Goal: Obtain resource: Download file/media

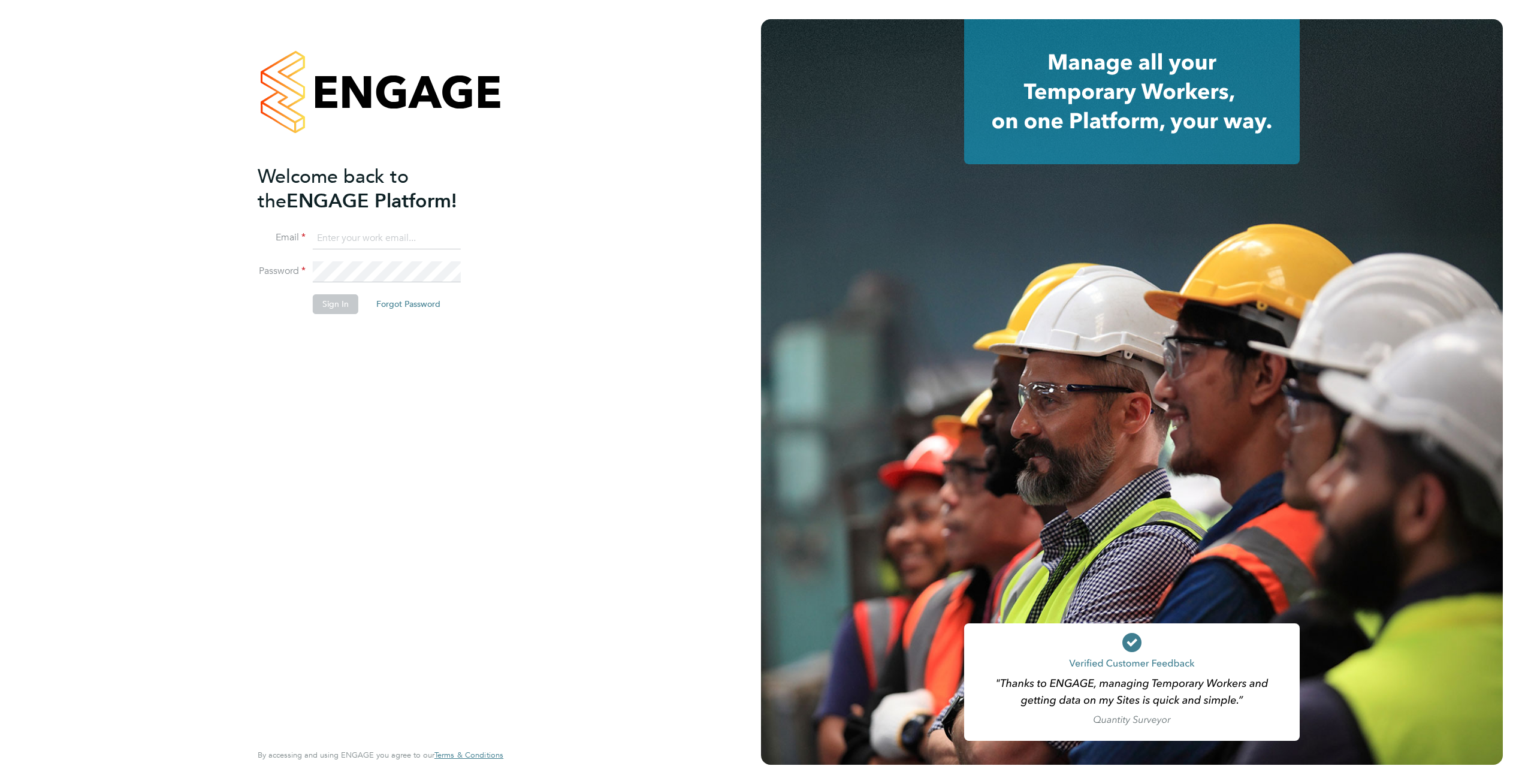
type input "supportuser4@engagetech.com"
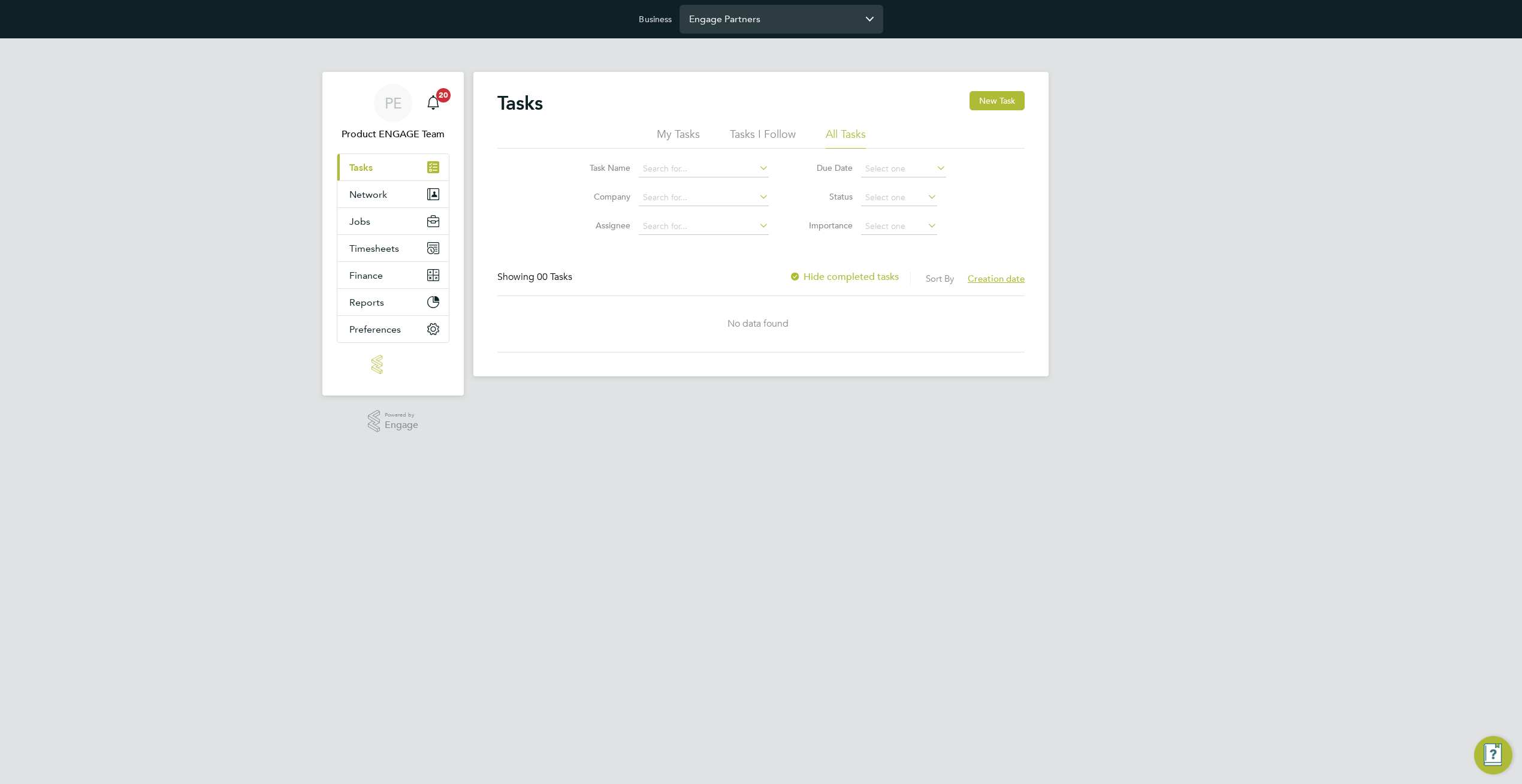
click at [774, 19] on input "Engage Partners" at bounding box center [781, 19] width 203 height 28
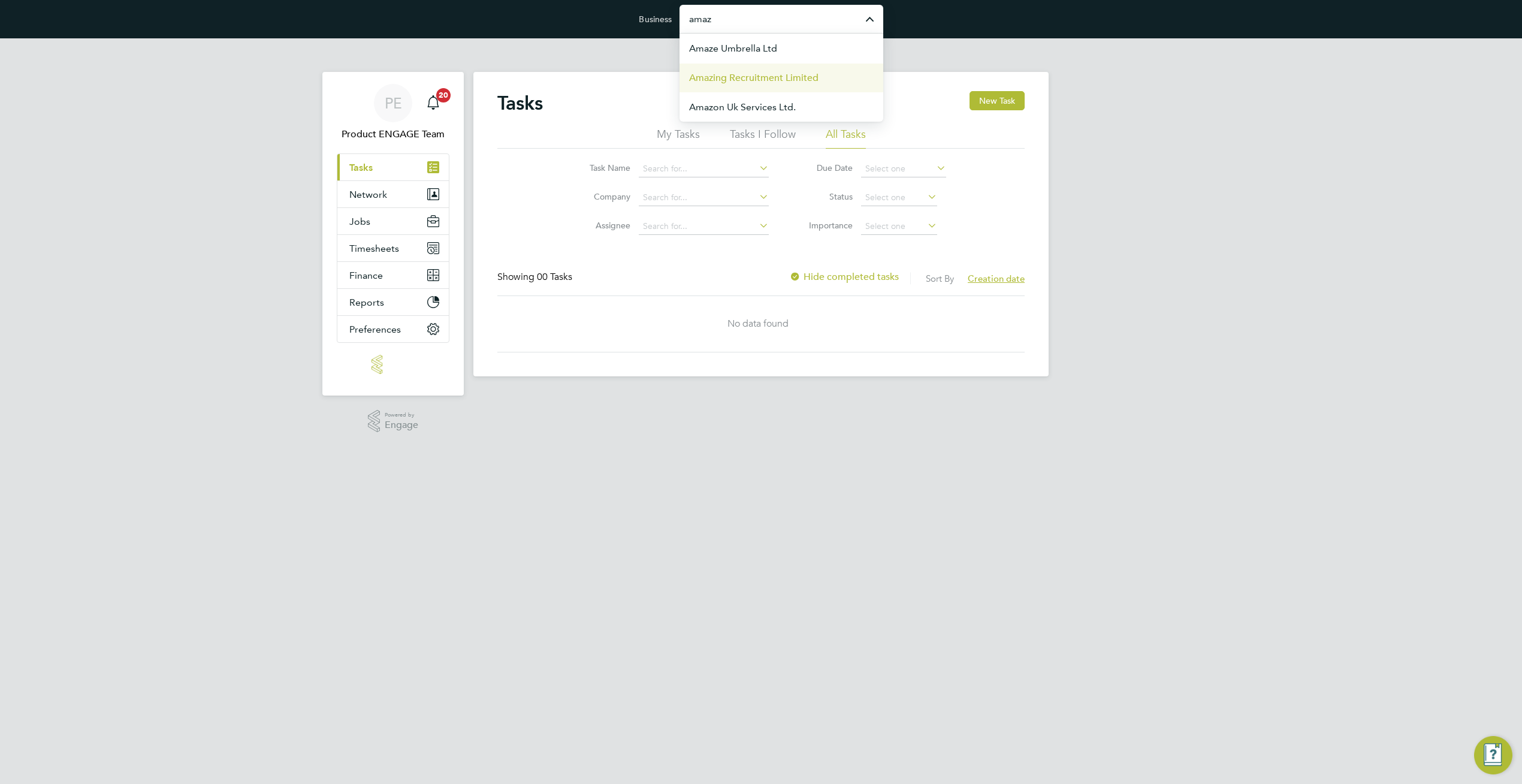
click at [764, 74] on span "Amazing Recruitment Limited" at bounding box center [754, 78] width 130 height 14
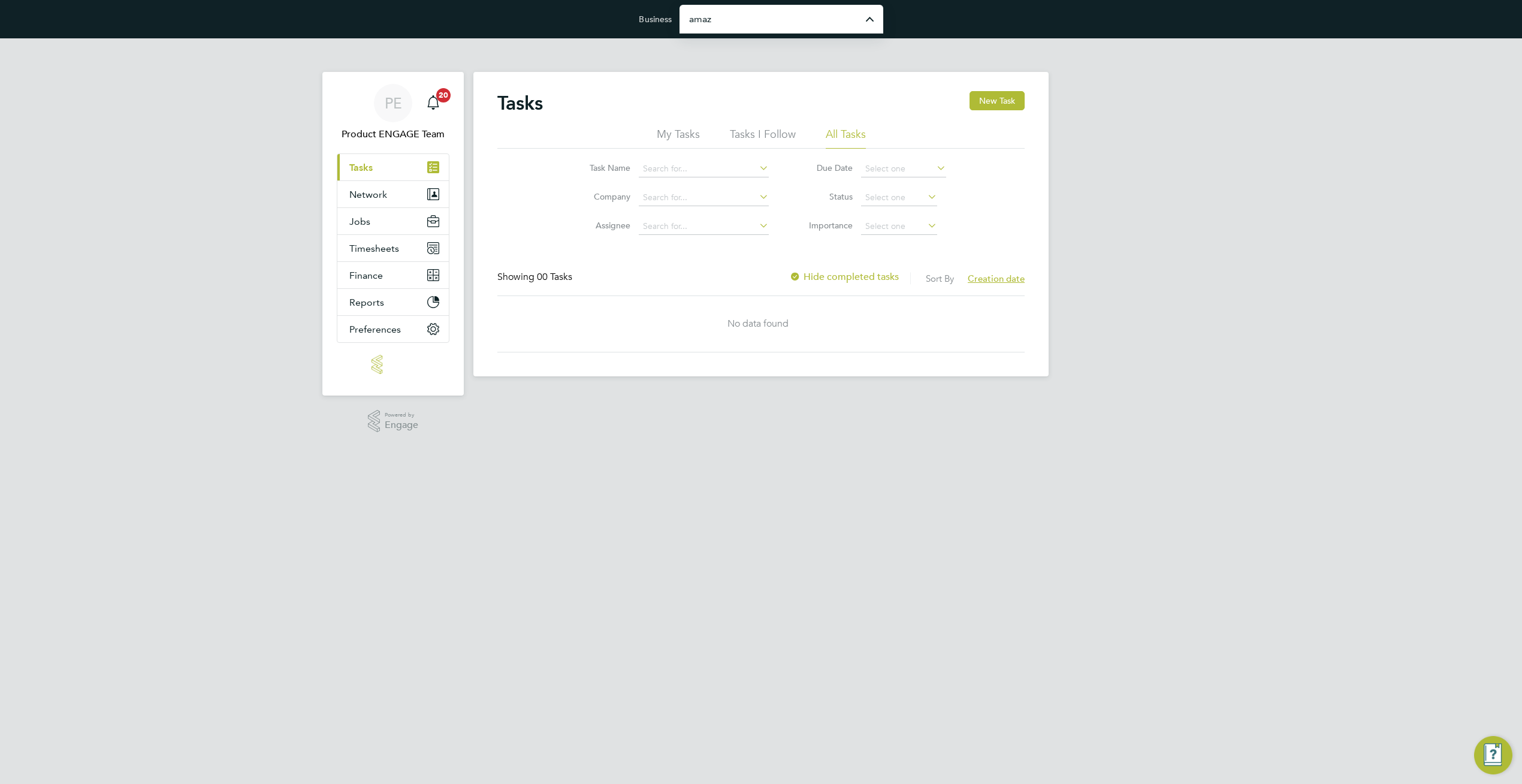
type input "Amazing Recruitment Limited"
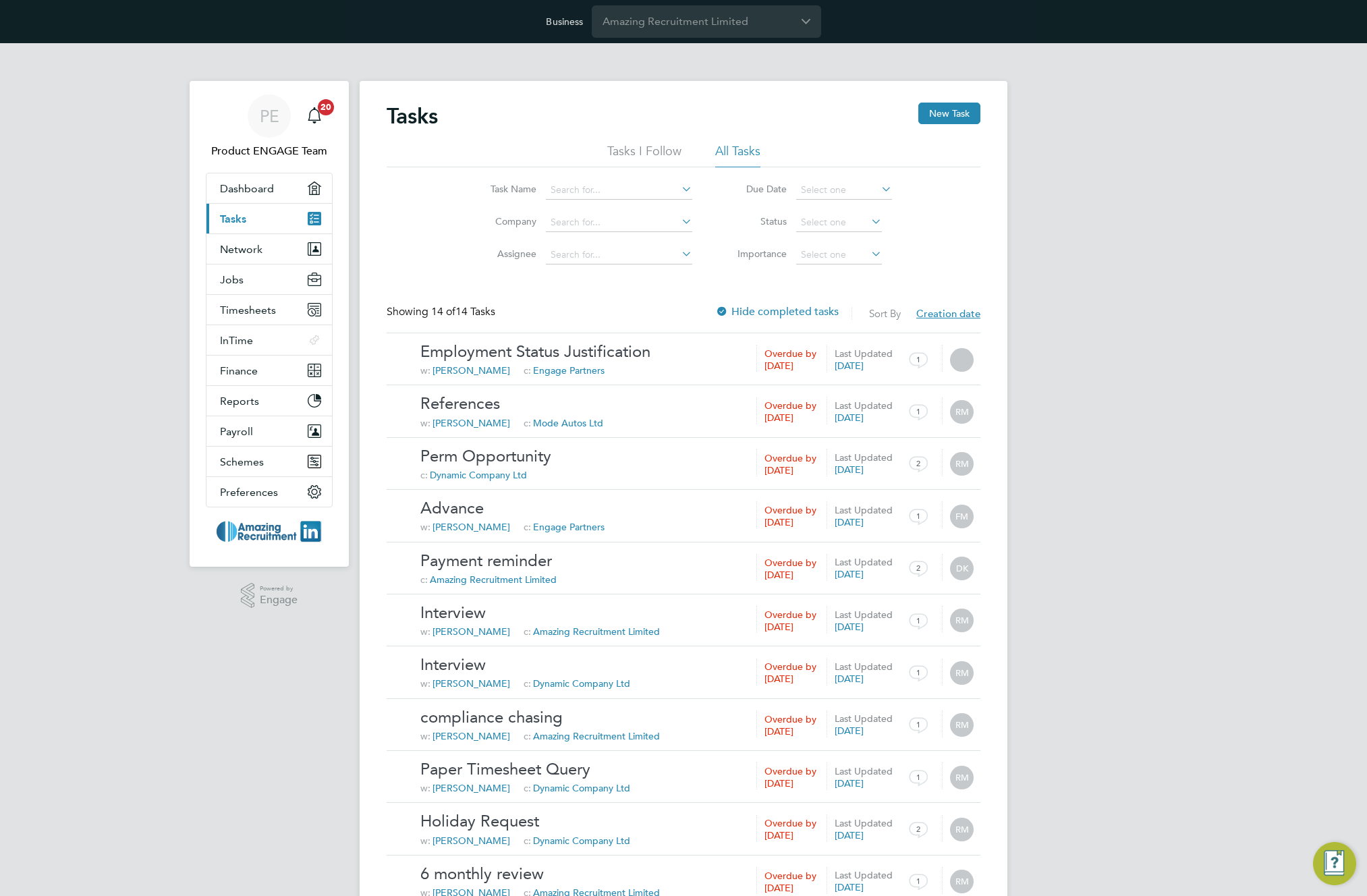
click at [585, 81] on div "Tasks New Task Tasks I Follow All Tasks Task Name Company Assignee Due Date Sta…" at bounding box center [683, 585] width 648 height 1010
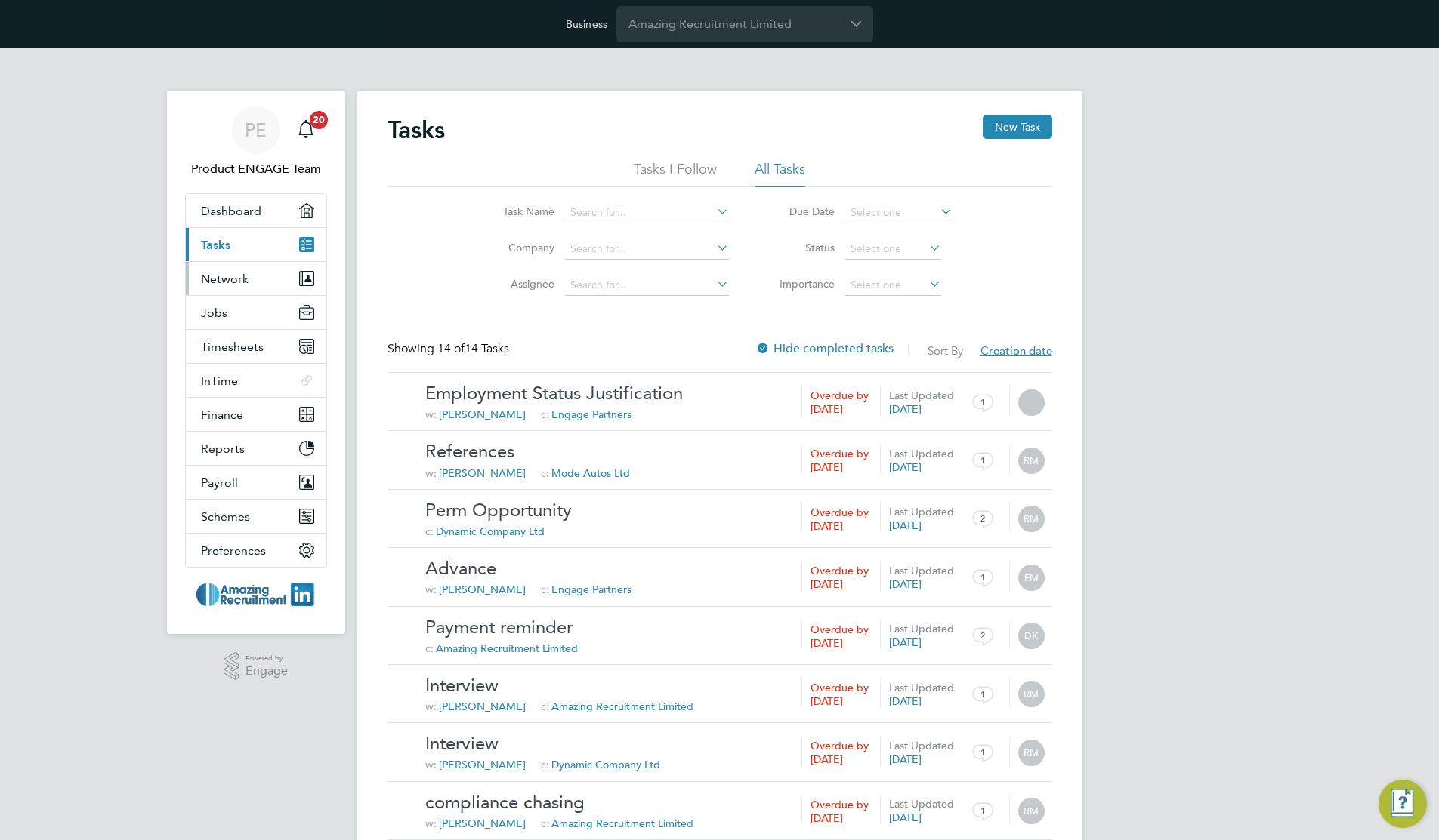
click at [235, 277] on span "Network" at bounding box center [224, 279] width 47 height 15
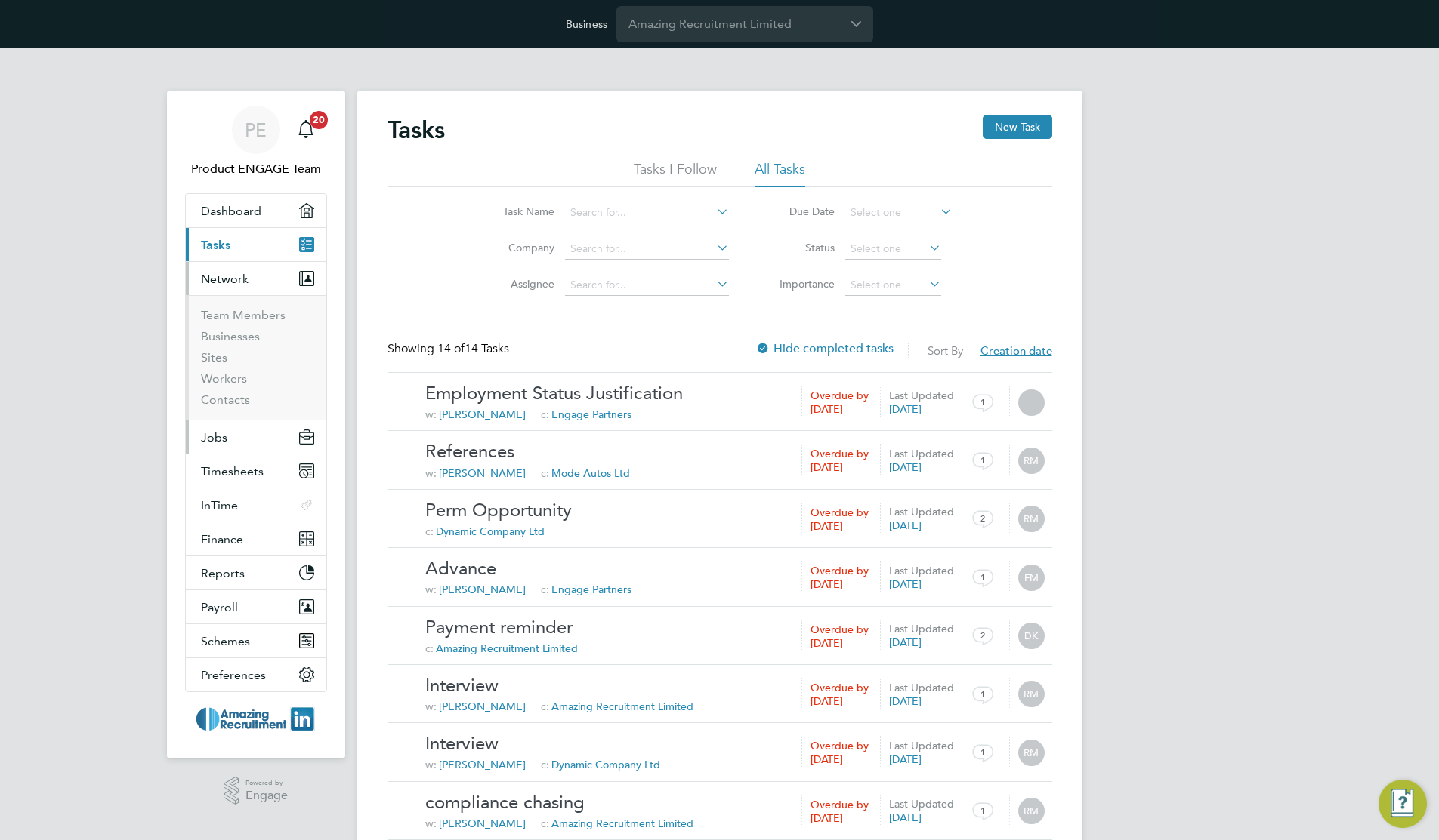
click at [224, 435] on span "Jobs" at bounding box center [214, 438] width 26 height 15
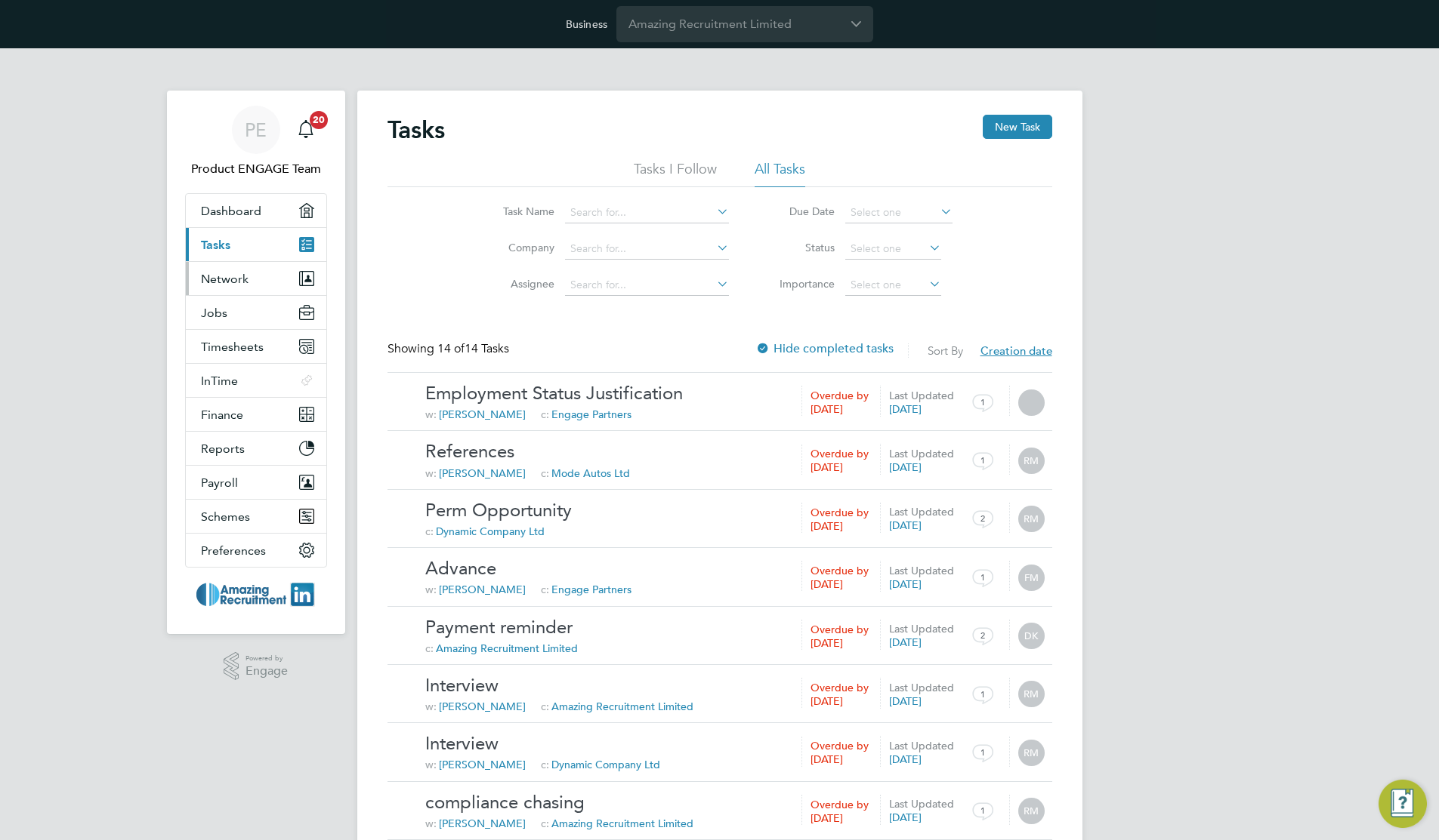
click at [248, 279] on button "Network" at bounding box center [256, 278] width 141 height 33
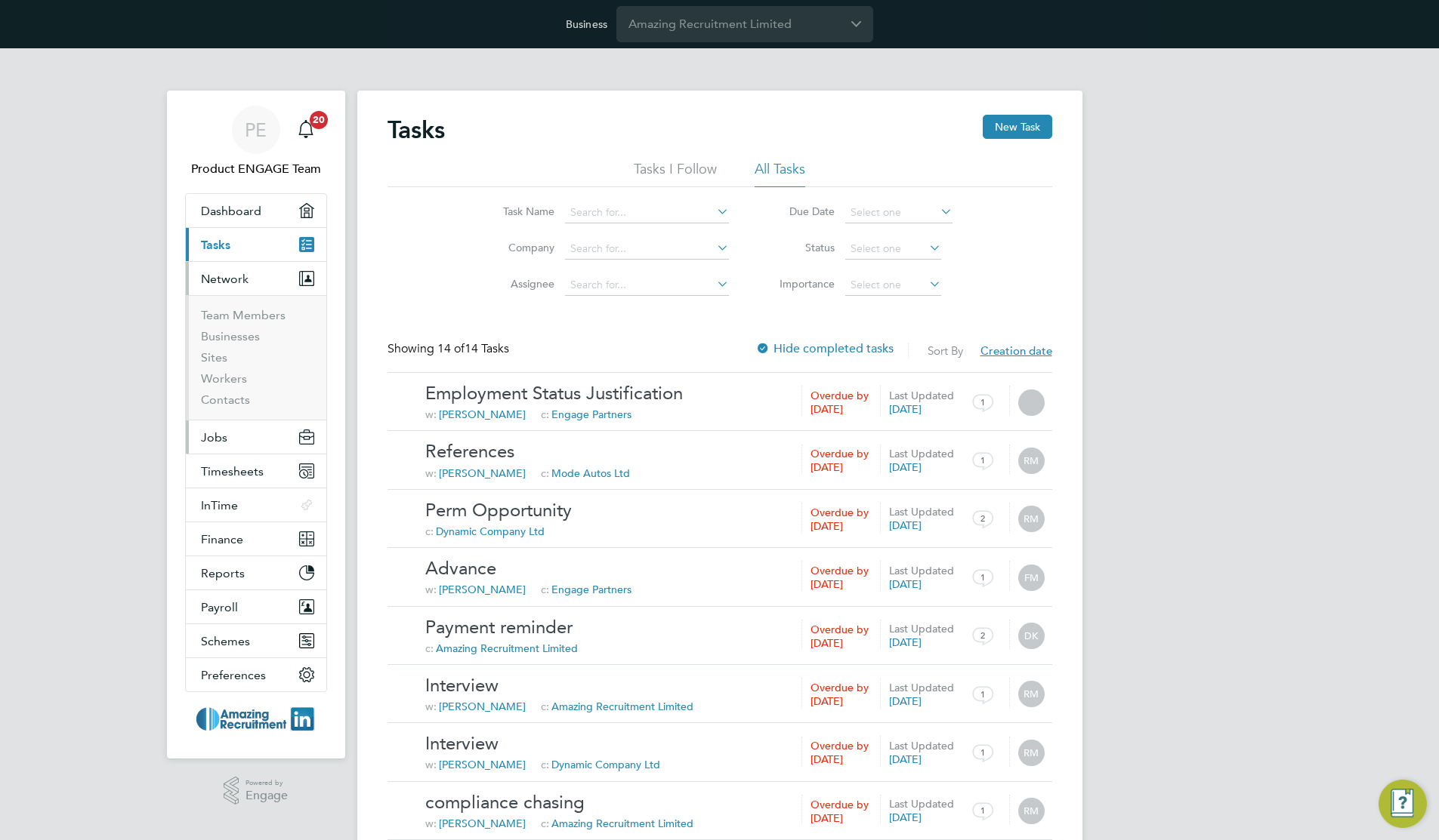
click at [219, 445] on button "Jobs" at bounding box center [256, 437] width 141 height 33
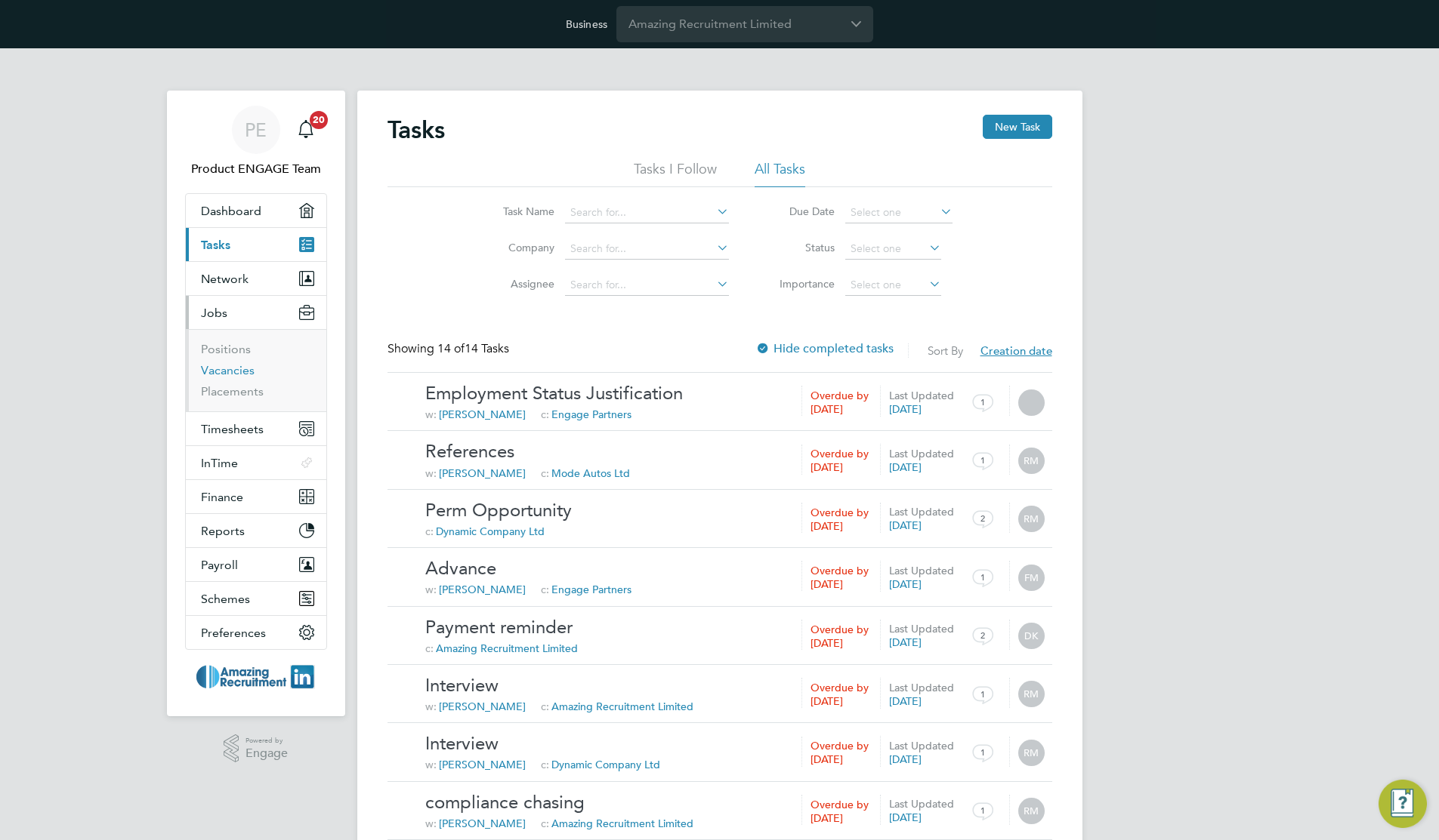
click at [214, 370] on link "Vacancies" at bounding box center [227, 370] width 54 height 15
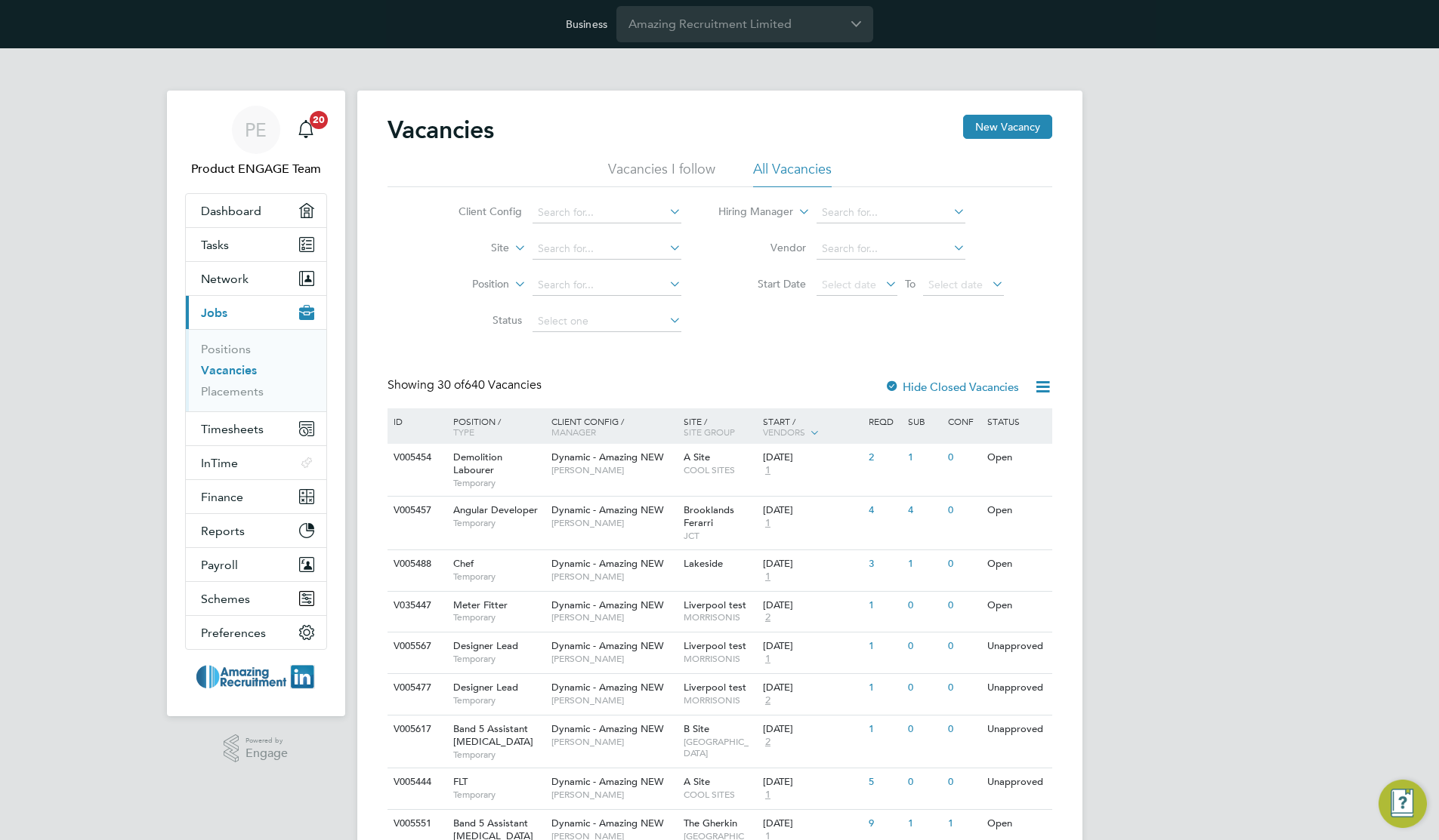
click at [1043, 385] on icon at bounding box center [1042, 387] width 19 height 19
click at [967, 424] on li "Download Vacancies Report" at bounding box center [973, 422] width 153 height 21
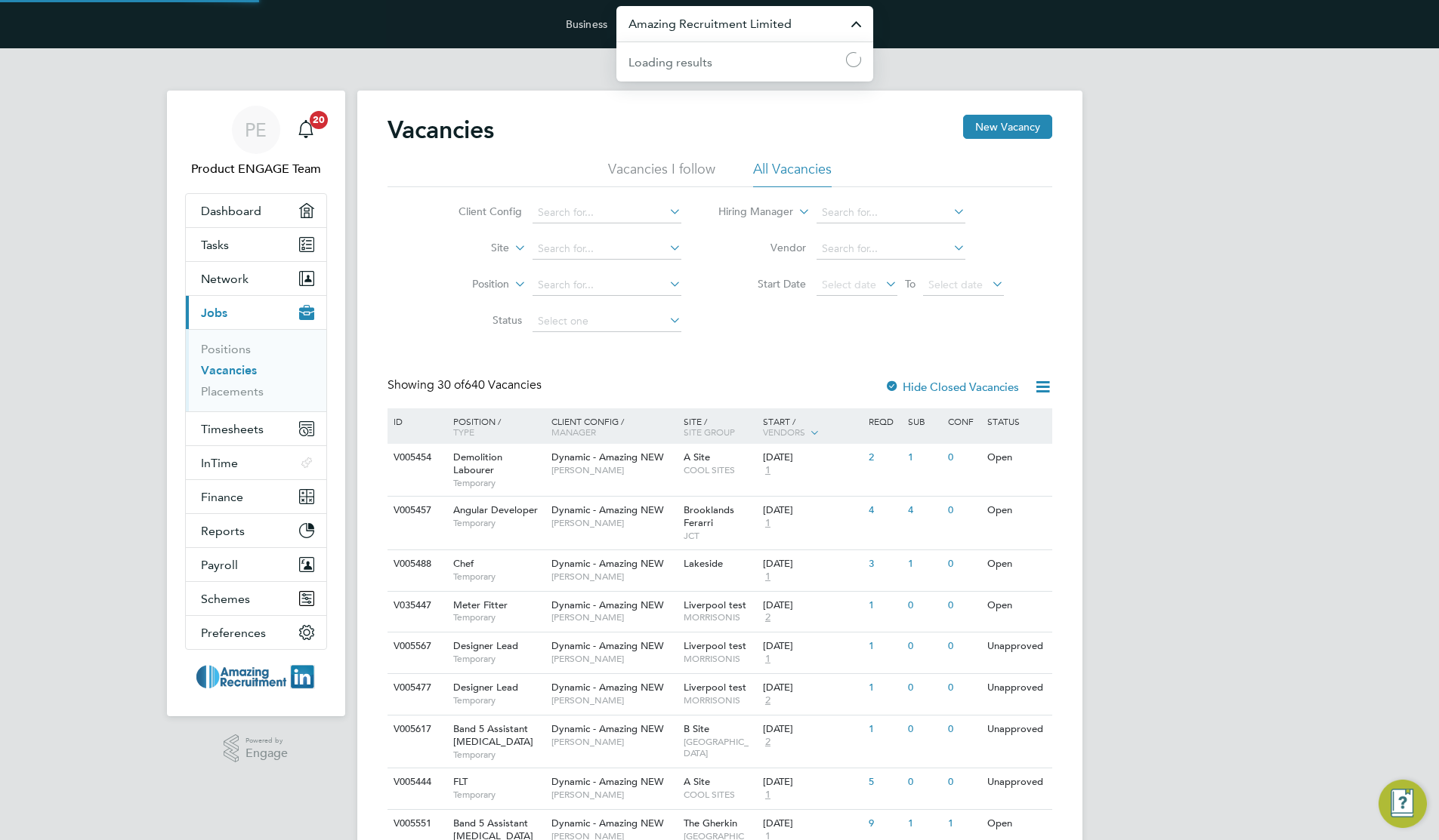
click at [765, 33] on input "Amazing Recruitment Limited" at bounding box center [744, 24] width 256 height 36
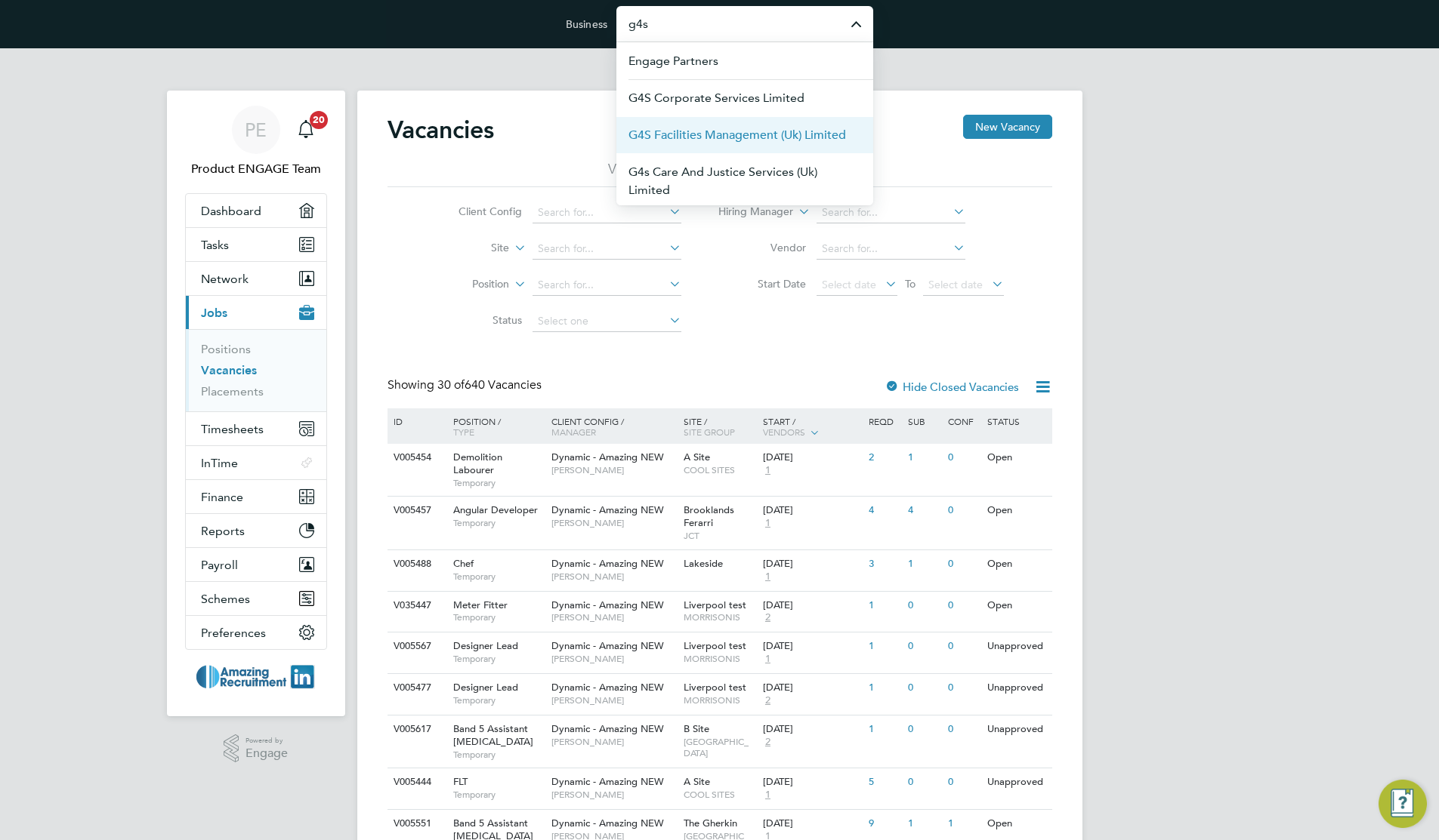
click at [759, 142] on span "G4S Facilities Management (Uk) Limited" at bounding box center [737, 135] width 217 height 18
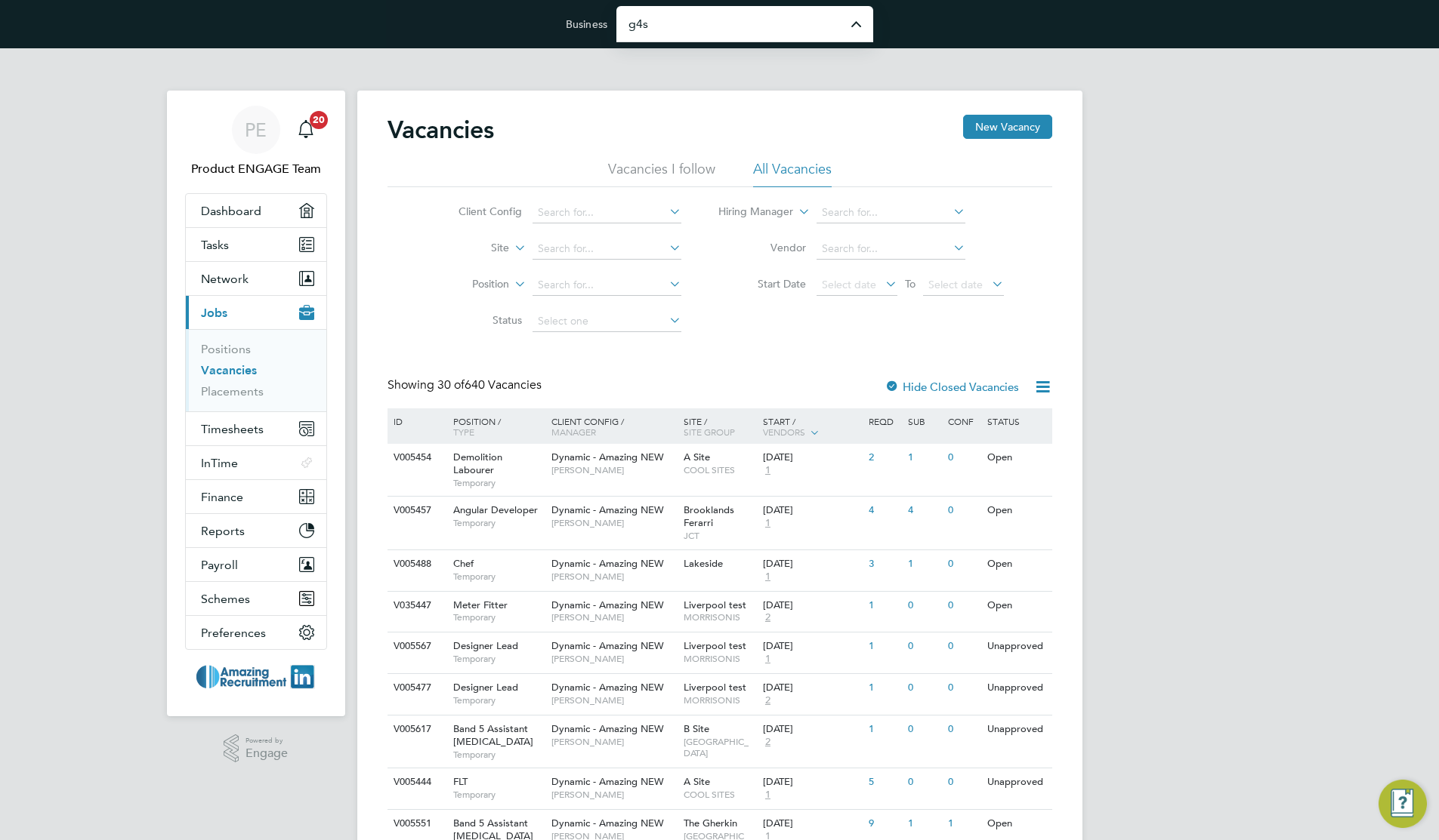
type input "G4S Facilities Management (Uk) Limited"
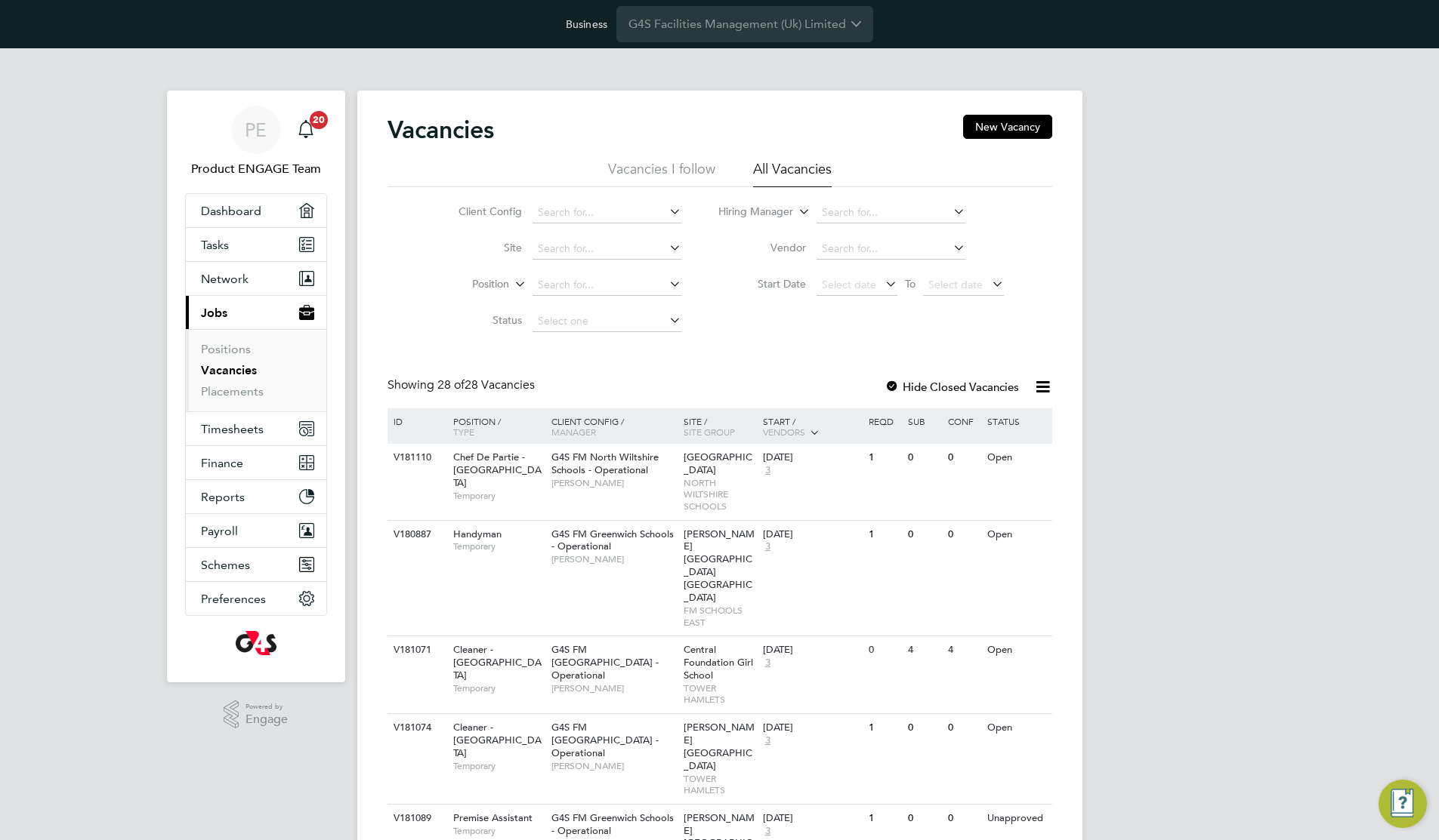
click at [1047, 387] on icon at bounding box center [1042, 387] width 19 height 19
click at [1004, 419] on li "Download Vacancies Report" at bounding box center [973, 422] width 153 height 21
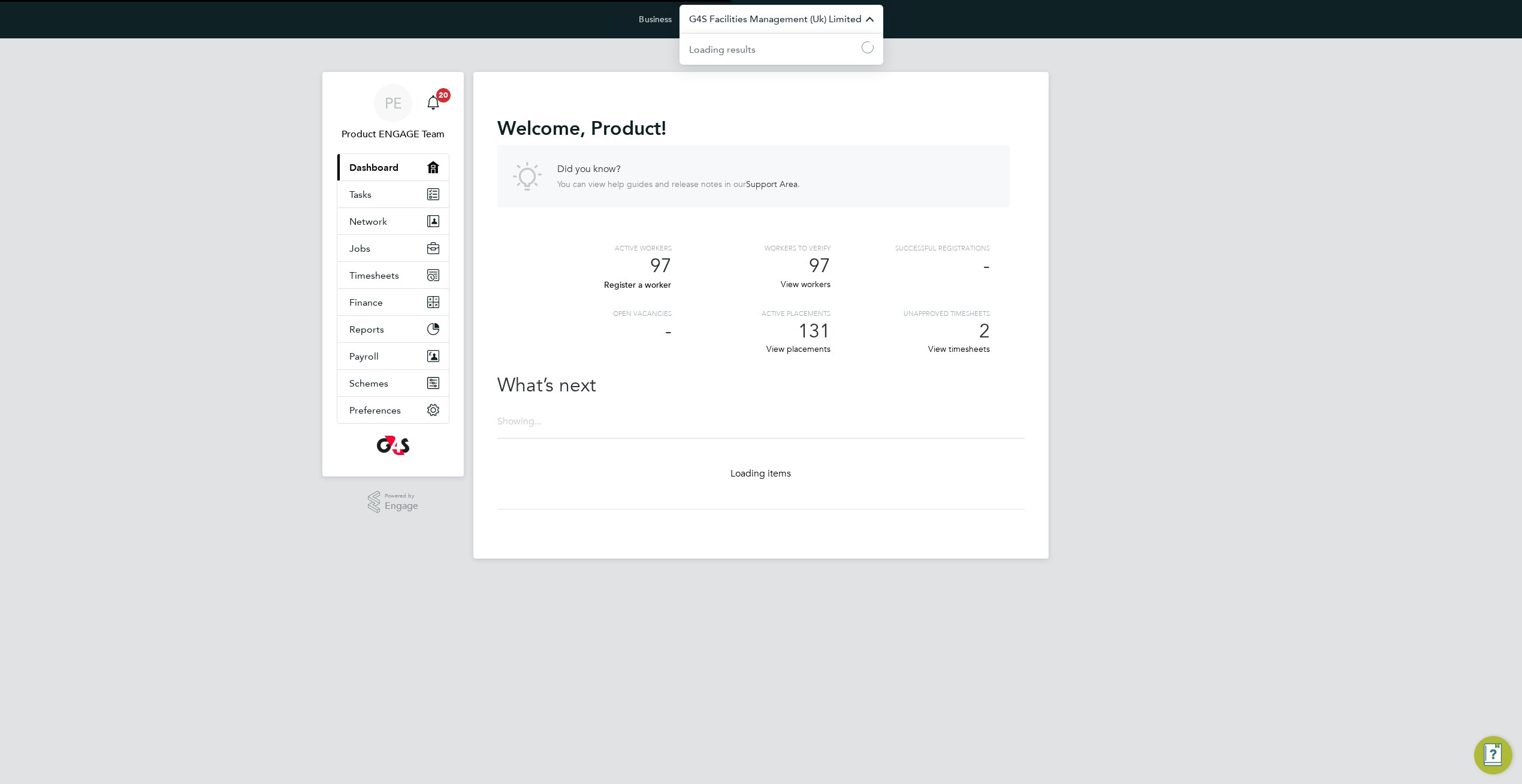
click at [796, 21] on input "G4S Facilities Management (Uk) Limited" at bounding box center [781, 19] width 203 height 28
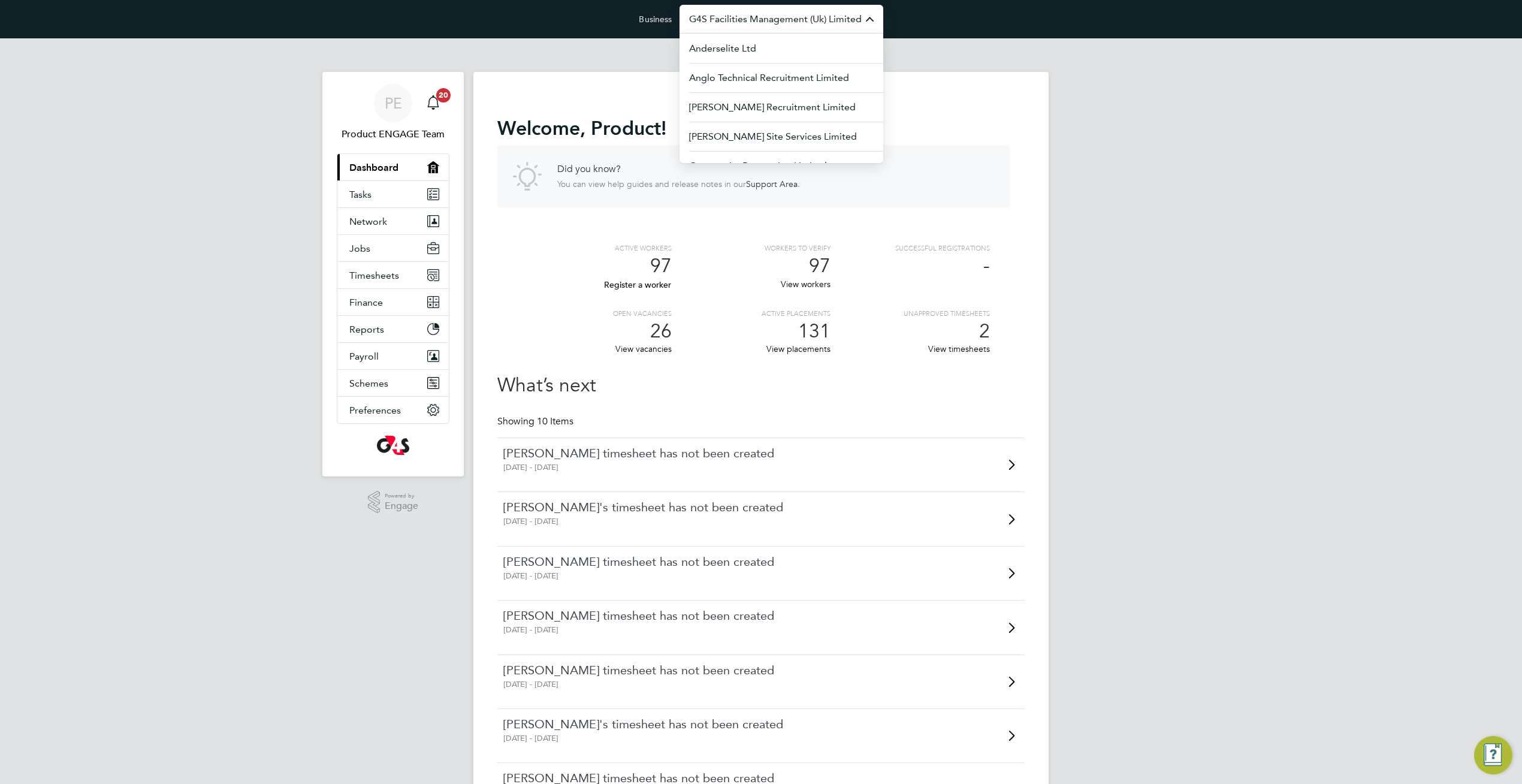
click at [796, 21] on input "G4S Facilities Management (Uk) Limited" at bounding box center [781, 19] width 203 height 28
click at [743, 148] on span "[PERSON_NAME] Construction & Infrastructure Ltd" at bounding box center [781, 144] width 185 height 29
type input "Morgan Sindall Construction & Infrastructure Ltd"
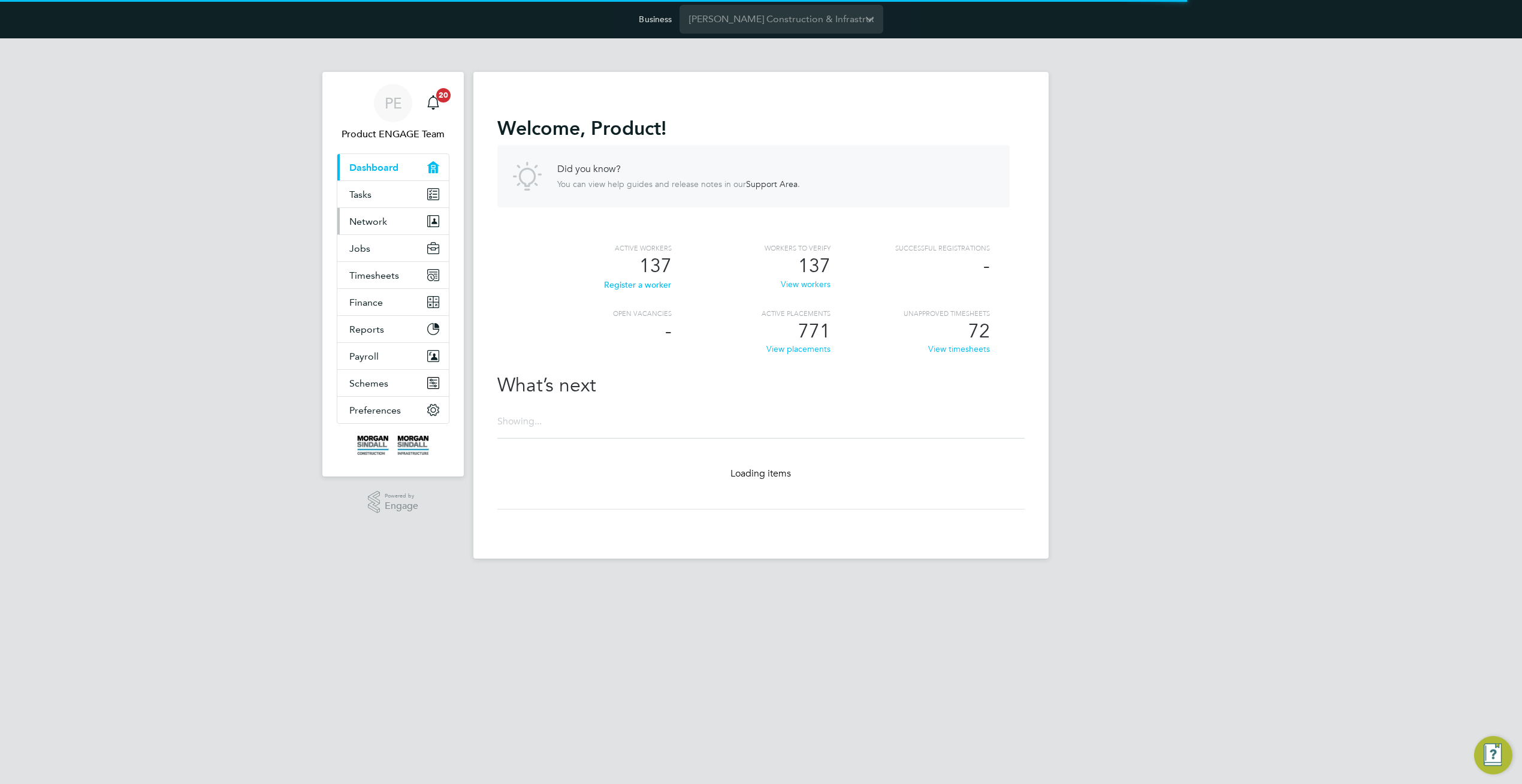
click at [365, 220] on span "Network" at bounding box center [369, 222] width 38 height 12
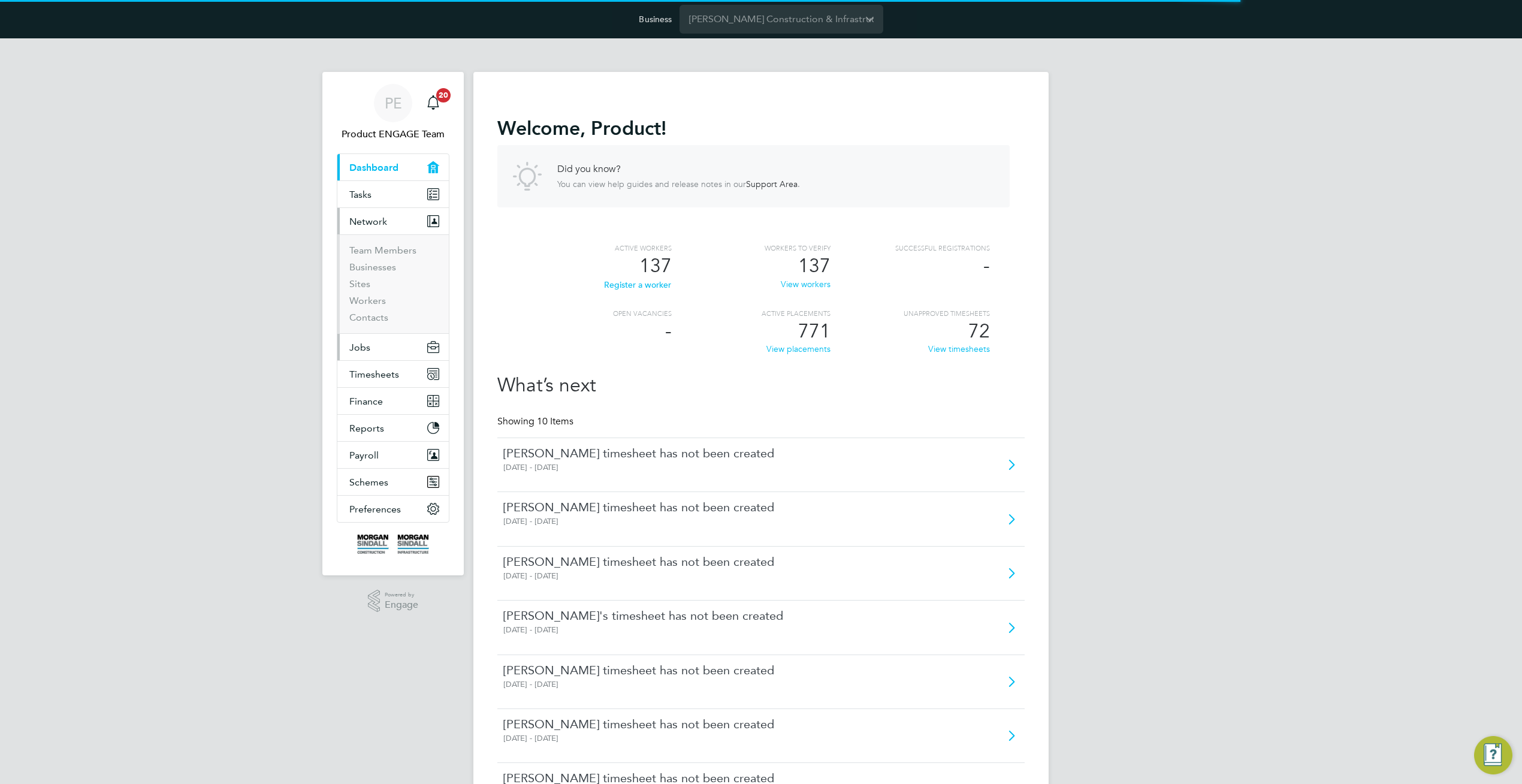
click at [368, 350] on span "Jobs" at bounding box center [360, 347] width 21 height 12
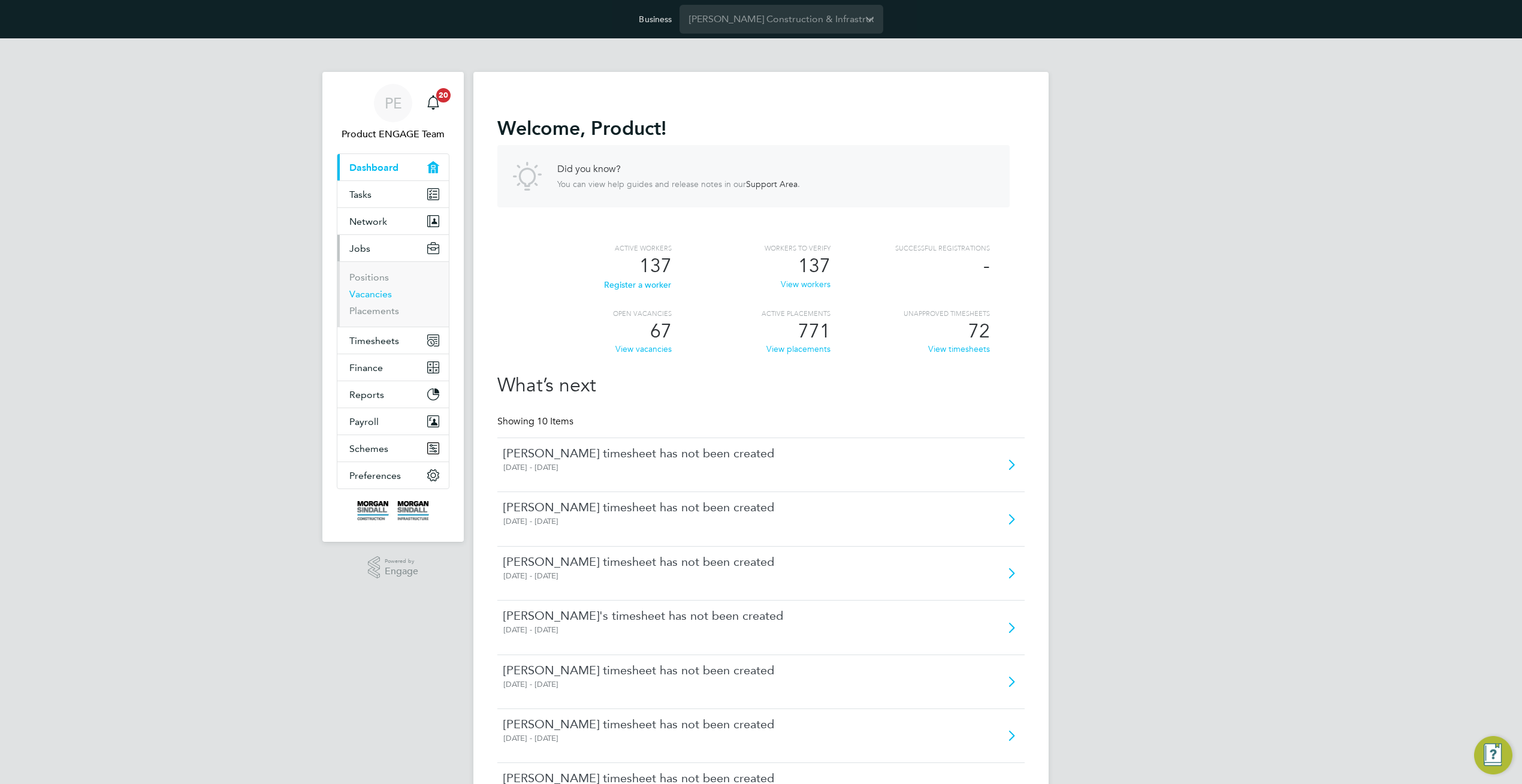
click at [369, 293] on link "Vacancies" at bounding box center [371, 294] width 43 height 12
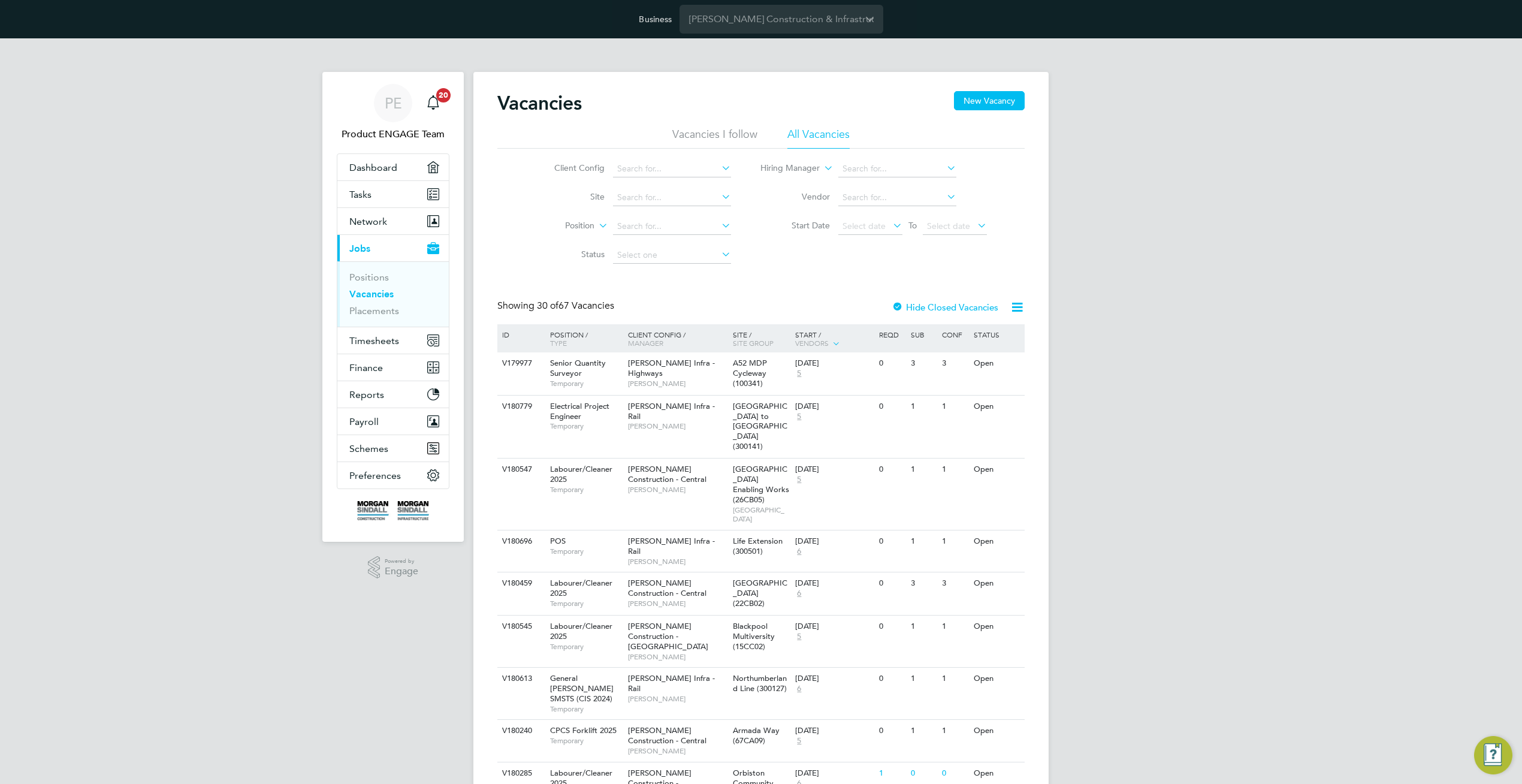
click at [1018, 305] on icon at bounding box center [1017, 307] width 15 height 15
click at [1000, 335] on li "Download Vacancies Report" at bounding box center [962, 335] width 122 height 17
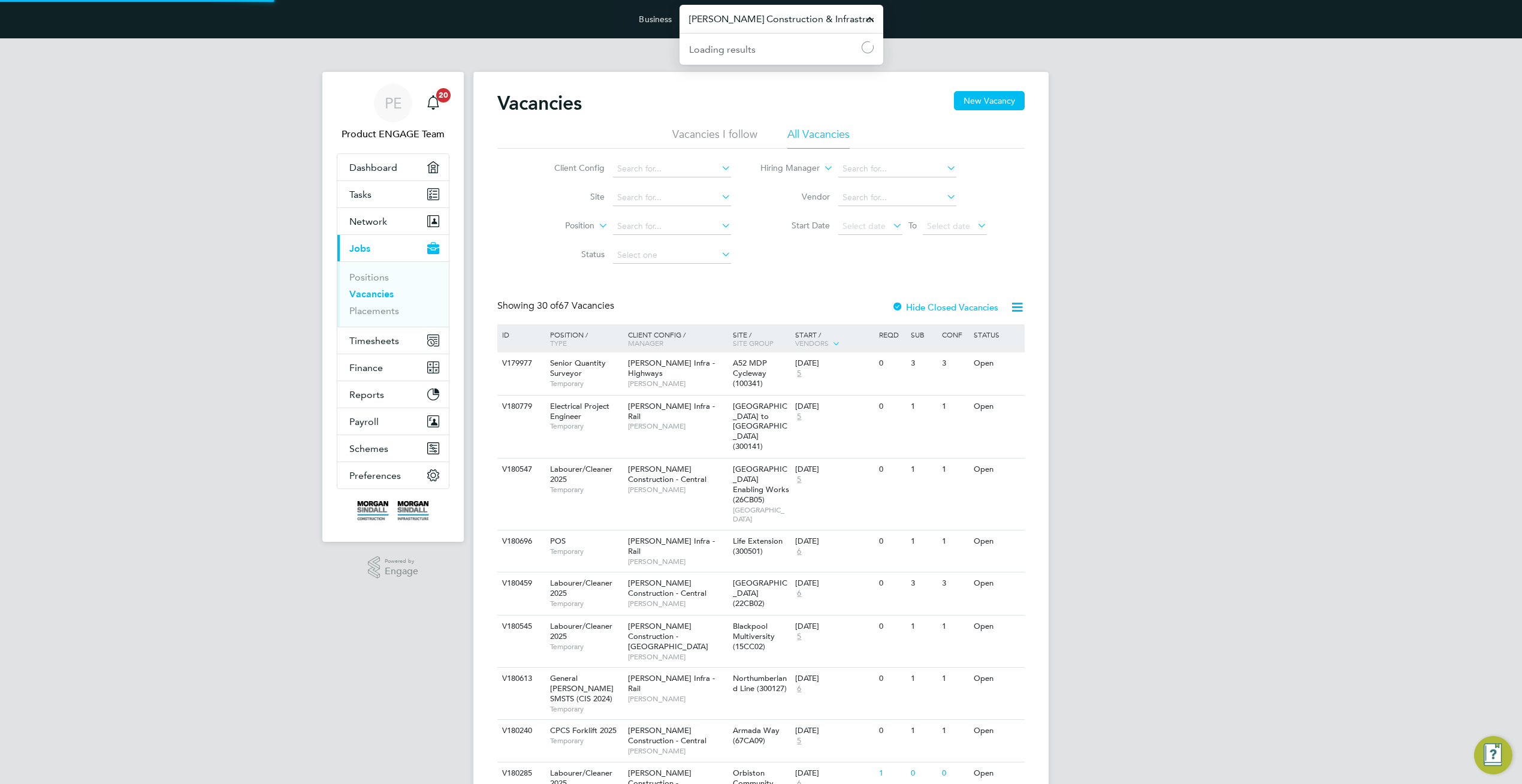
click at [796, 22] on input "Morgan Sindall Construction & Infrastructure Ltd" at bounding box center [781, 19] width 203 height 28
click at [754, 106] on span "Vistry Group Plc" at bounding box center [724, 107] width 70 height 14
type input "Vistry Group Plc"
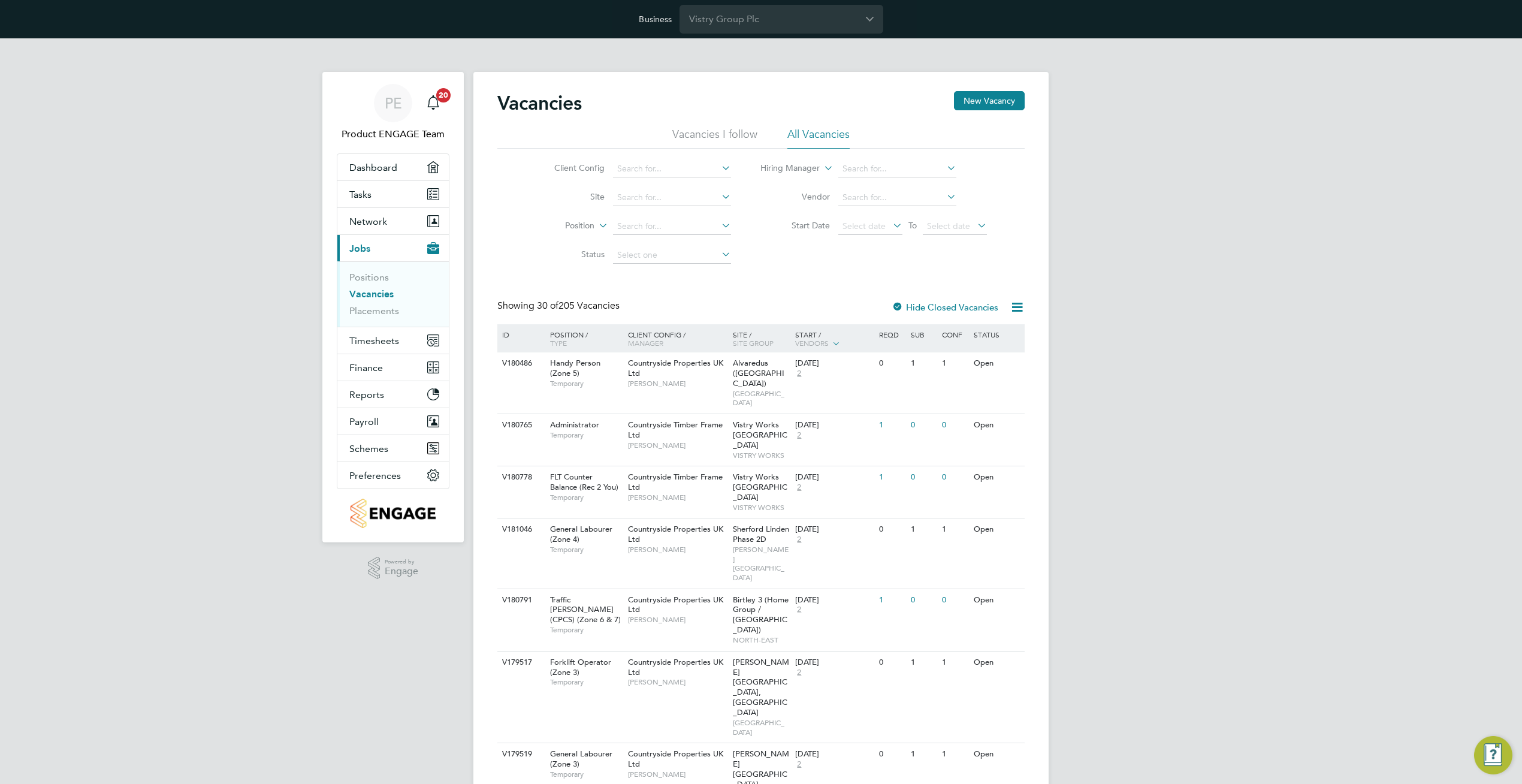
click at [1012, 303] on icon at bounding box center [1017, 307] width 15 height 15
click at [986, 336] on li "Download Vacancies Report" at bounding box center [962, 335] width 122 height 17
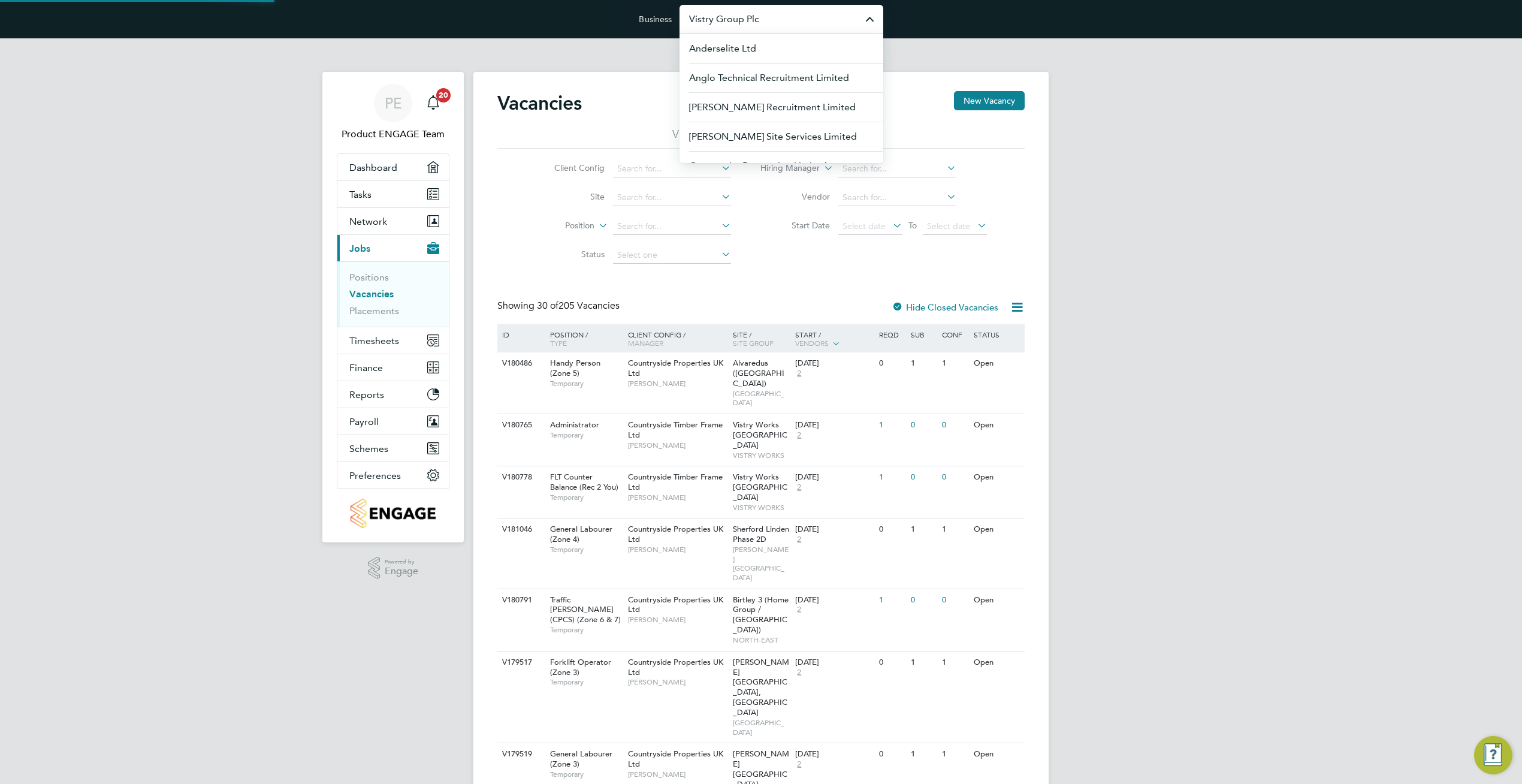
click at [829, 23] on input "Vistry Group Plc" at bounding box center [781, 19] width 203 height 28
click at [788, 17] on input "Vistry Group Plc" at bounding box center [781, 19] width 203 height 28
click at [753, 107] on span "Pretium Resourcing Ltd" at bounding box center [741, 107] width 103 height 14
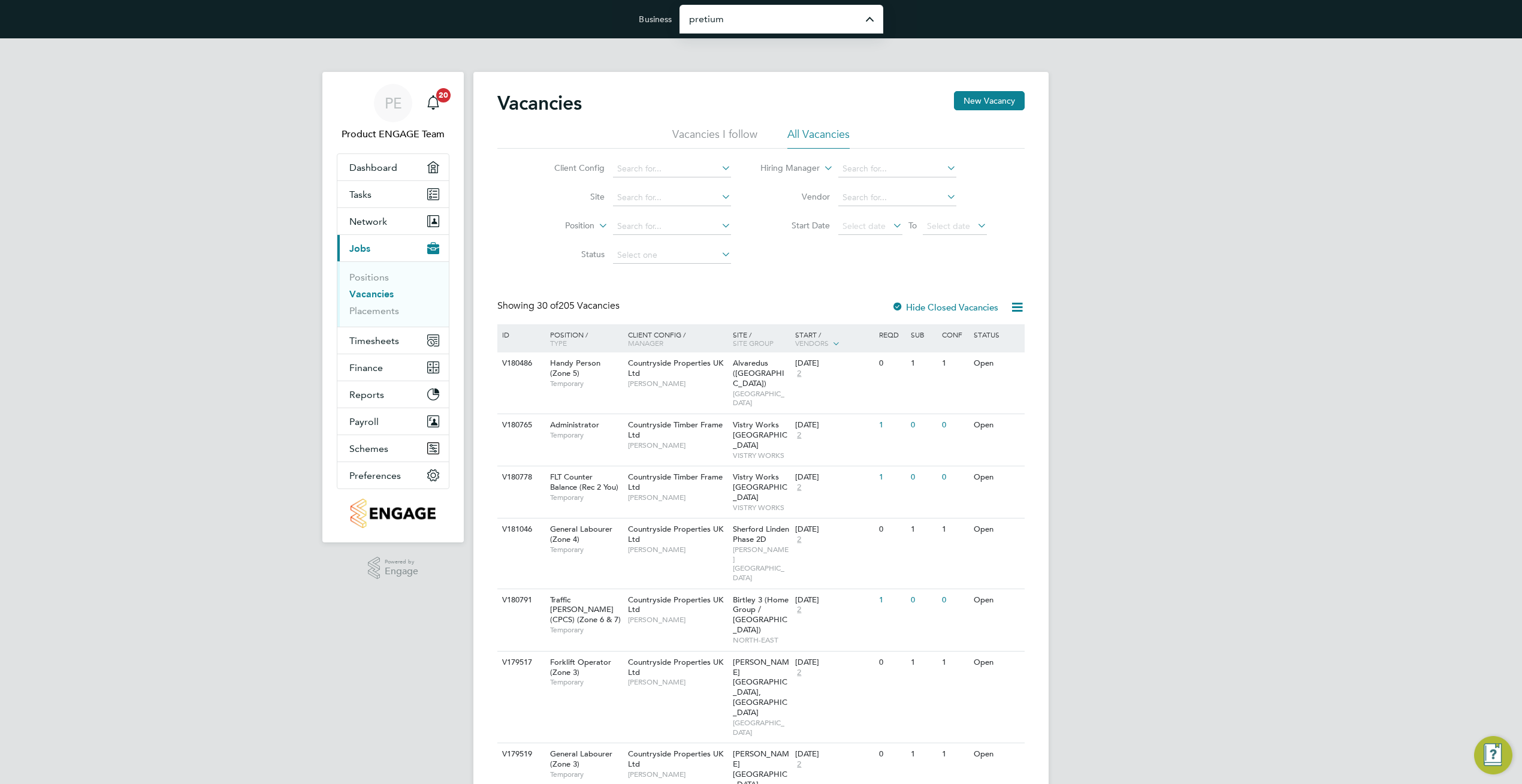
type input "Pretium Resourcing Ltd"
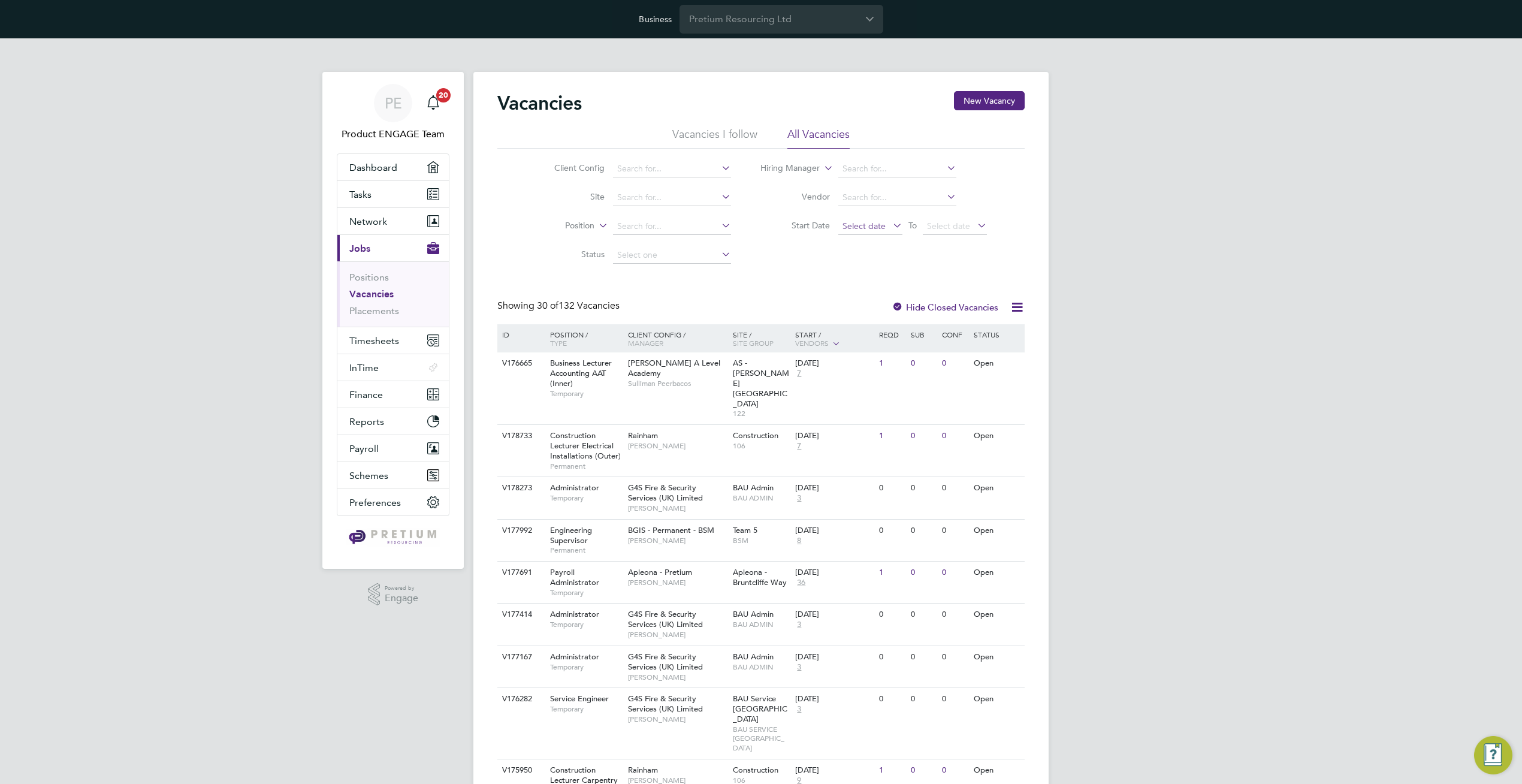
click at [870, 224] on span "Select date" at bounding box center [865, 226] width 43 height 11
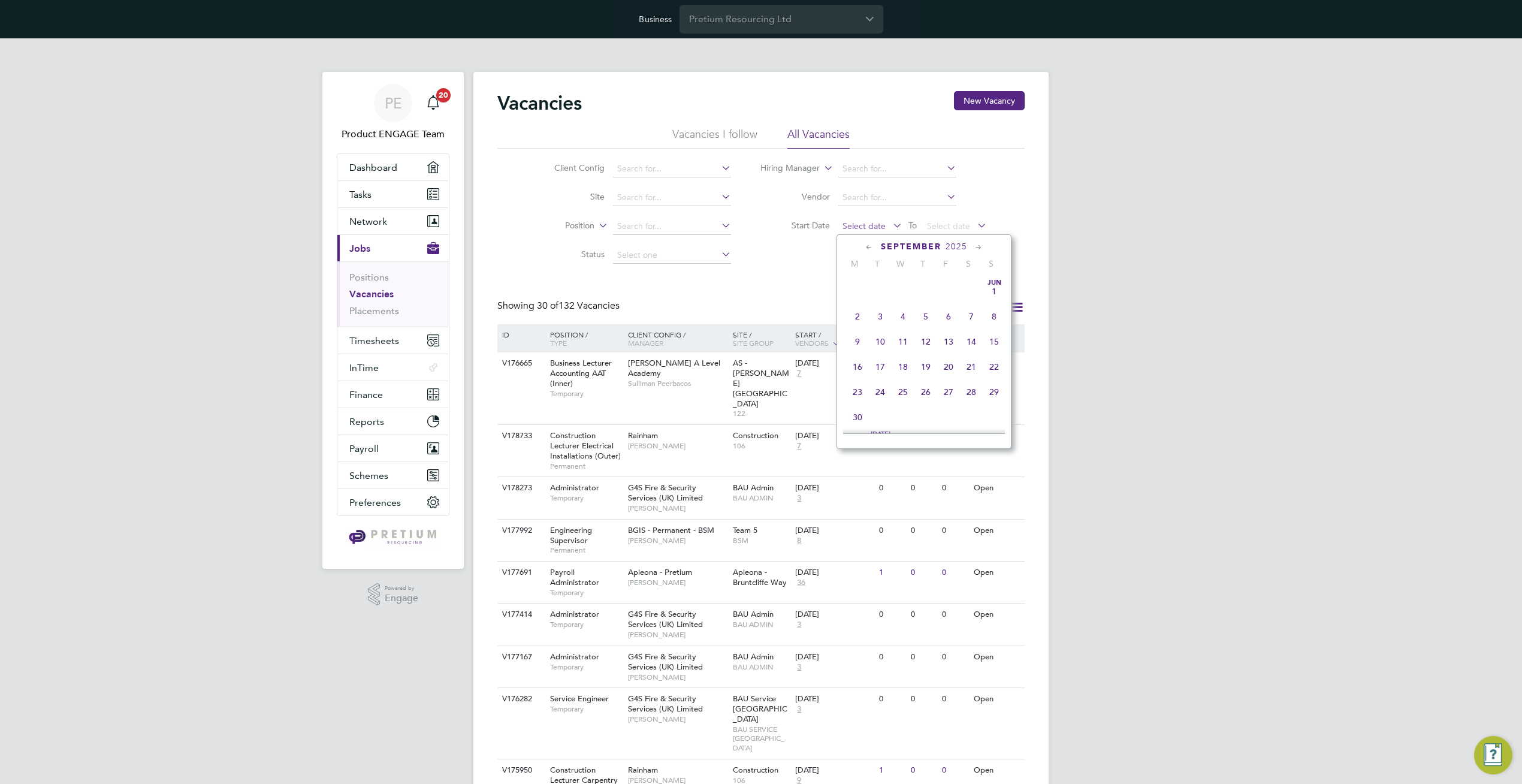
scroll to position [441, 0]
click at [866, 250] on icon at bounding box center [870, 248] width 12 height 13
click at [949, 279] on span "Aug" at bounding box center [949, 276] width 22 height 6
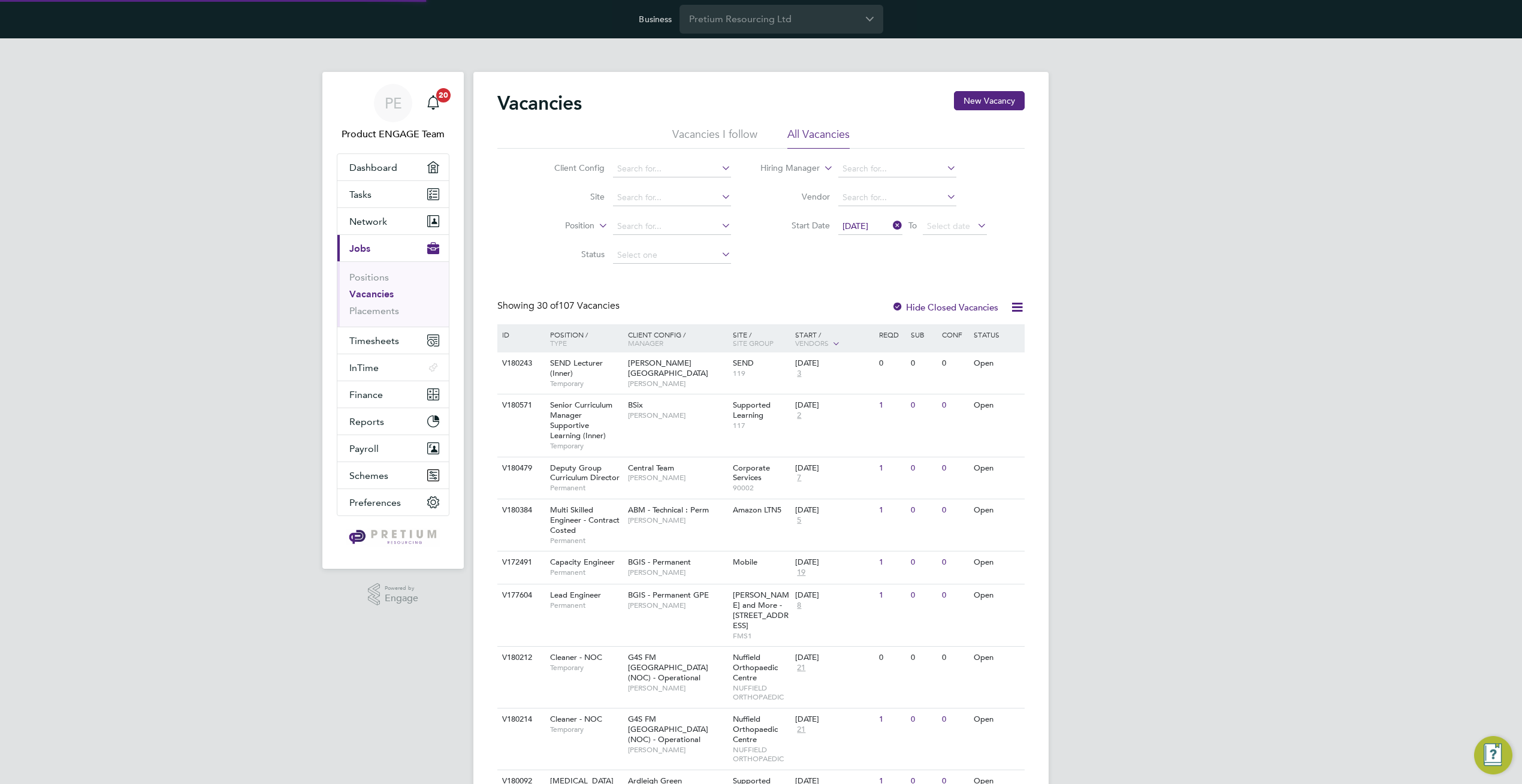
click at [891, 222] on icon at bounding box center [891, 225] width 0 height 17
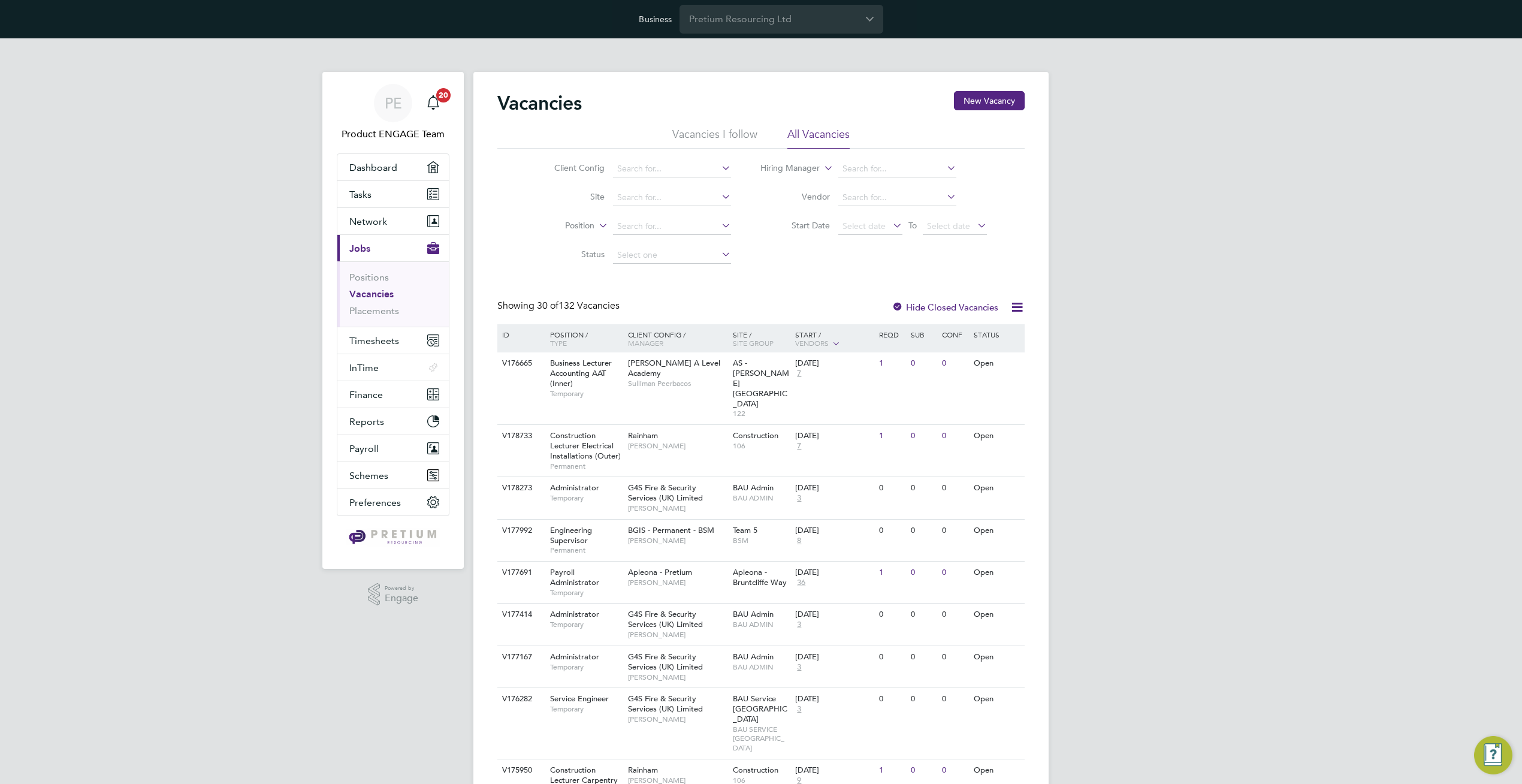
click at [1017, 305] on icon at bounding box center [1017, 307] width 15 height 15
click at [968, 335] on li "Download Vacancies Report" at bounding box center [962, 335] width 122 height 17
